Goal: Information Seeking & Learning: Learn about a topic

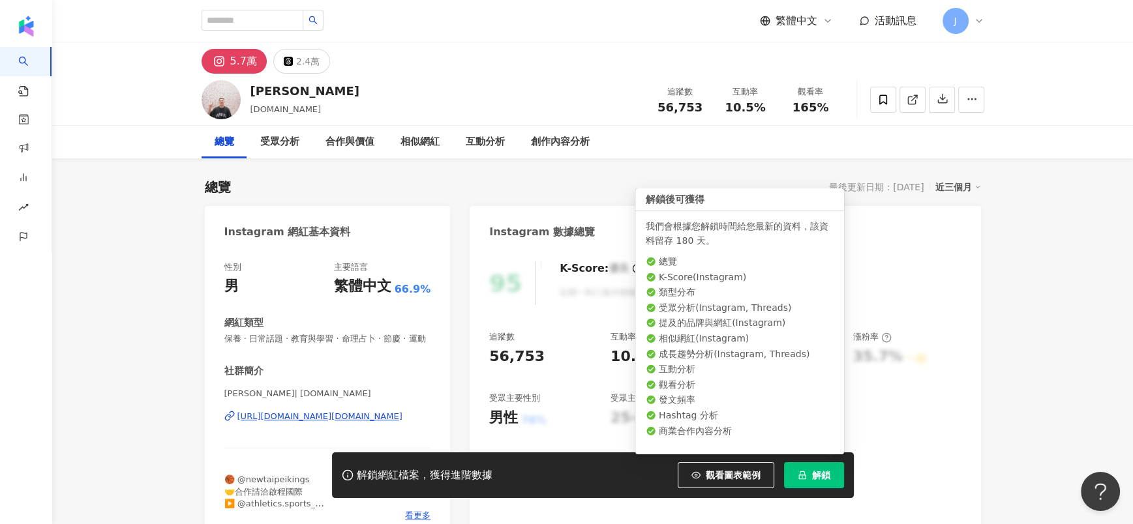
click at [827, 472] on span "解鎖" at bounding box center [821, 475] width 18 height 10
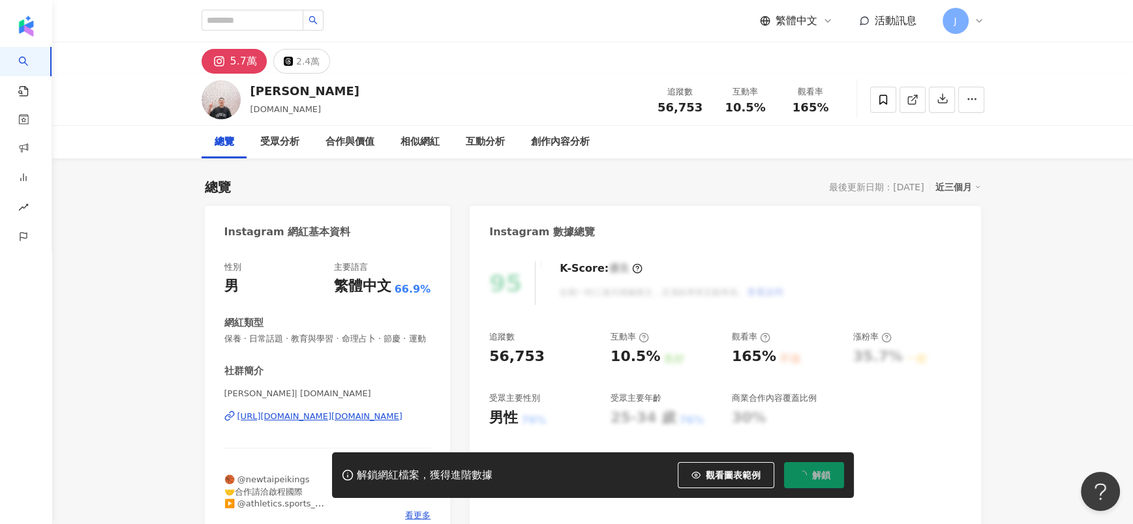
click at [1095, 132] on div "總覽 受眾分析 合作與價值 相似網紅 互動分析 創作內容分析" at bounding box center [592, 142] width 1081 height 33
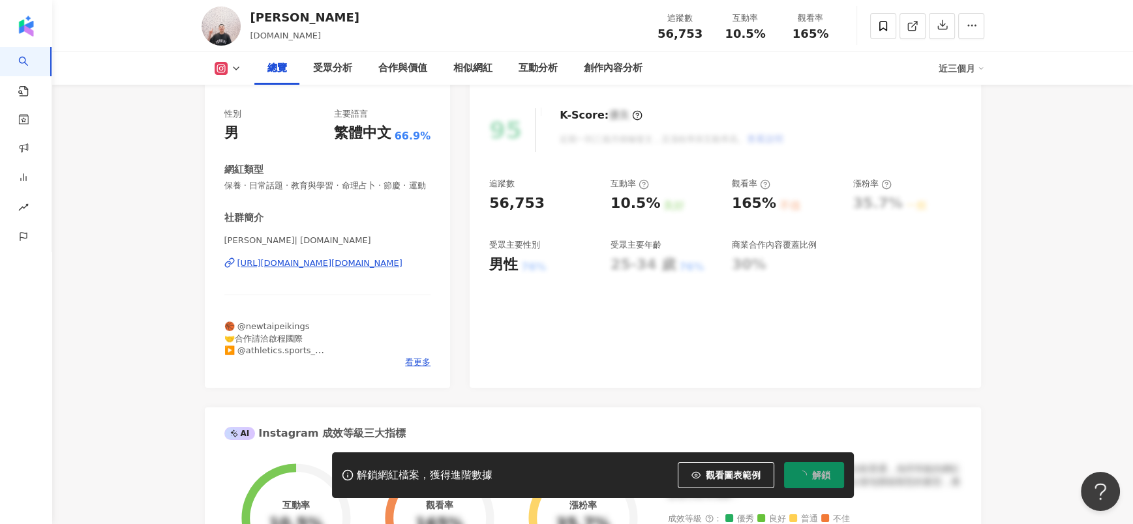
scroll to position [98, 0]
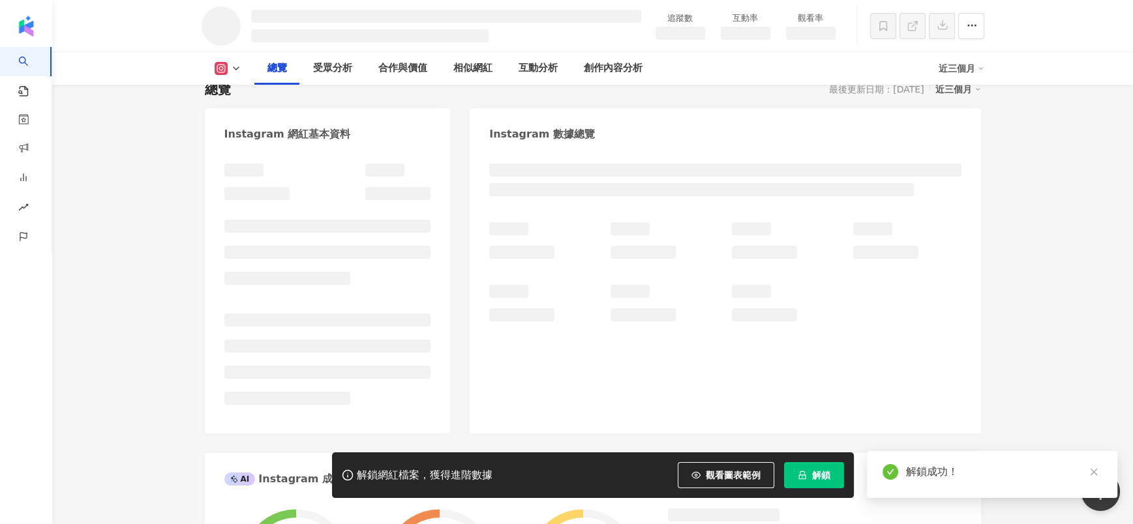
drag, startPoint x: 286, startPoint y: 16, endPoint x: 258, endPoint y: 18, distance: 28.1
click at [258, 18] on div "追蹤數 互動率 觀看率" at bounding box center [592, 26] width 835 height 52
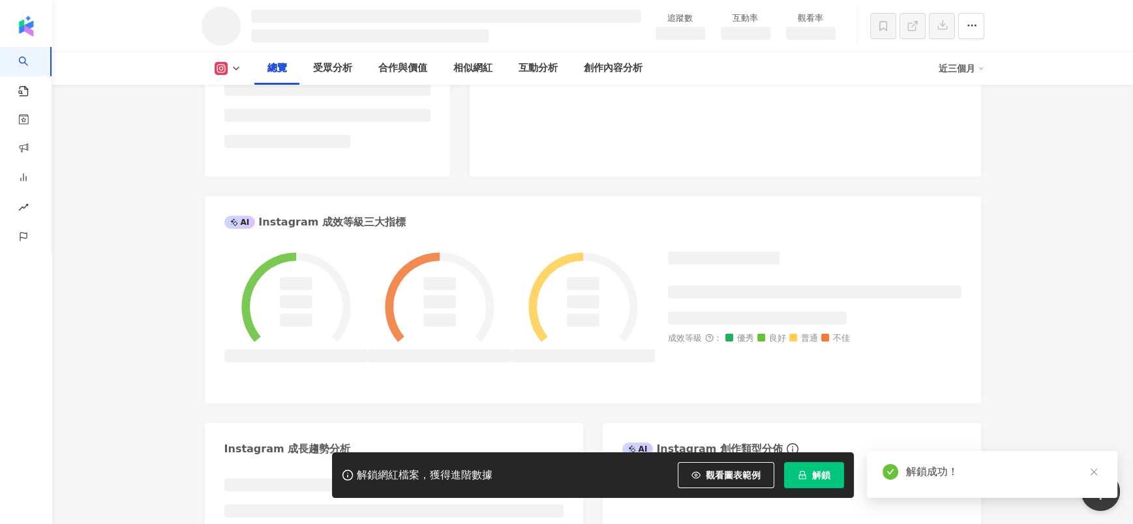
scroll to position [391, 0]
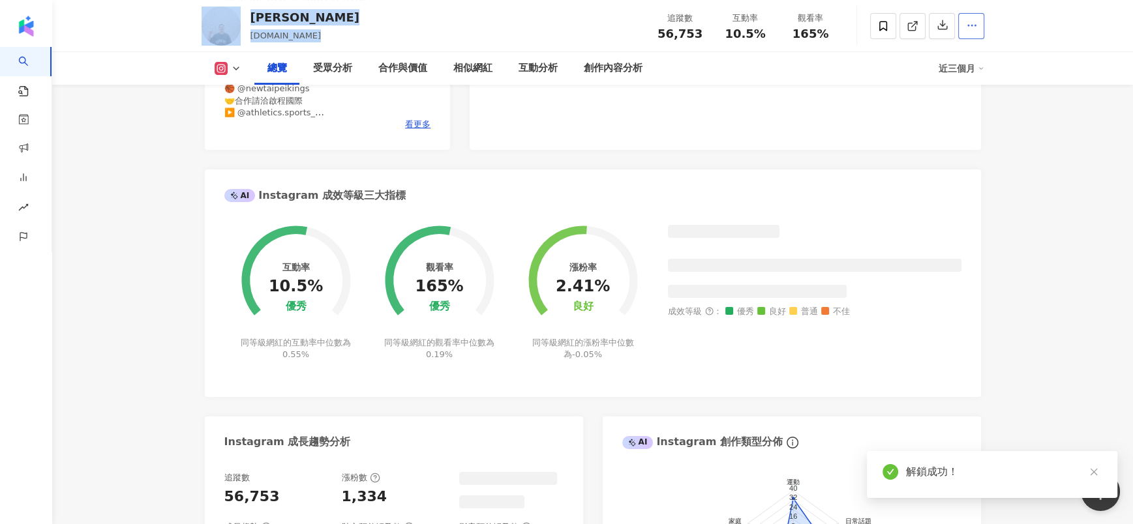
scroll to position [390, 0]
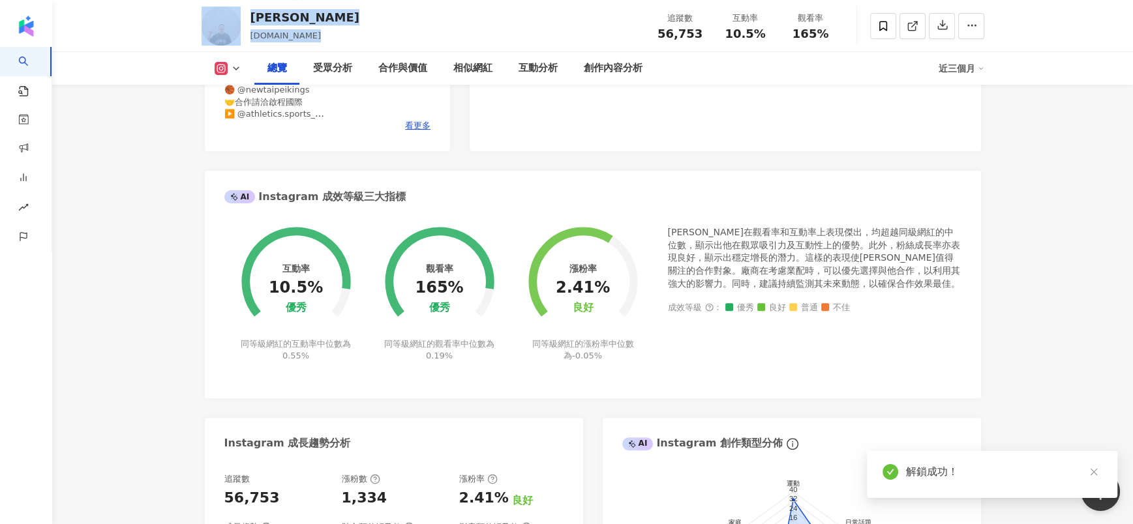
drag, startPoint x: 252, startPoint y: 15, endPoint x: 297, endPoint y: 16, distance: 45.0
click at [297, 16] on div "[PERSON_NAME][DOMAIN_NAME] 追蹤數 56,753 互動率 10.5% 觀看率 165%" at bounding box center [592, 26] width 835 height 52
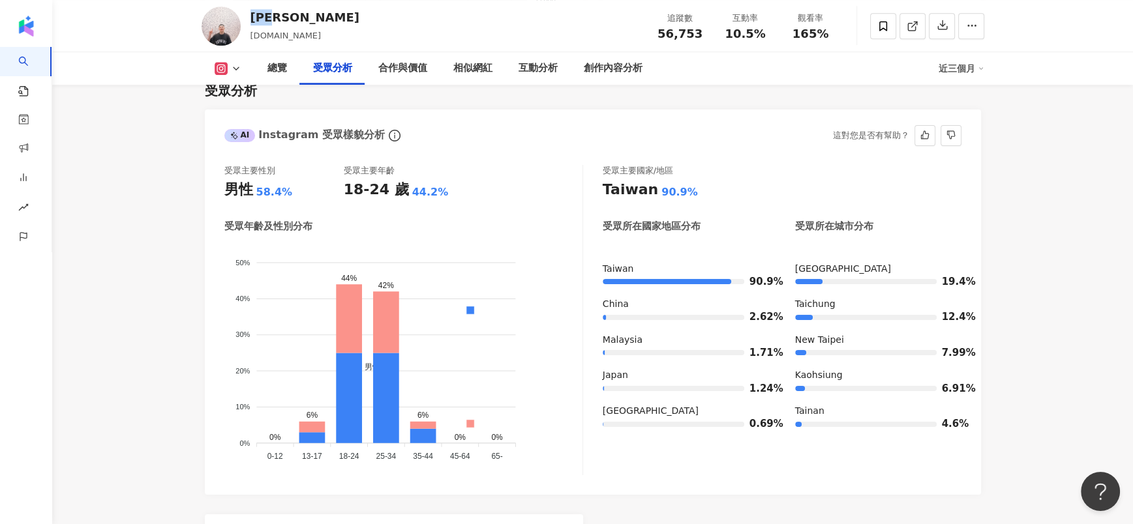
scroll to position [1156, 0]
